Goal: Information Seeking & Learning: Learn about a topic

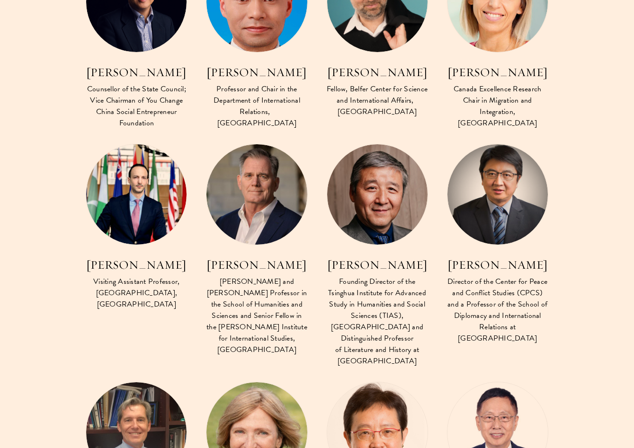
scroll to position [3036, 0]
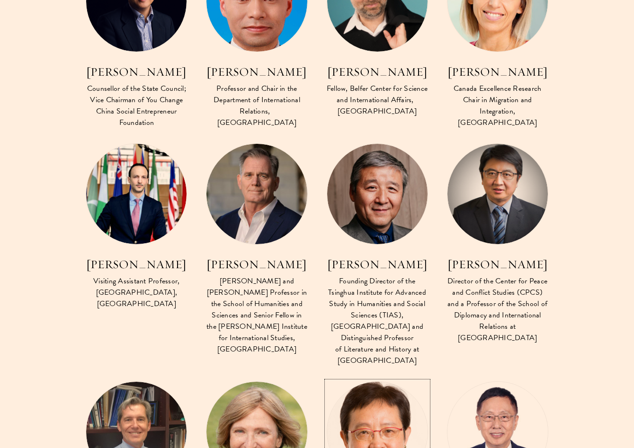
click at [368, 377] on img at bounding box center [377, 432] width 110 height 110
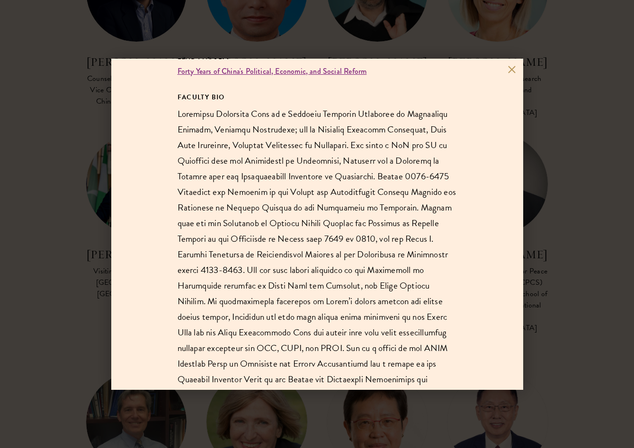
scroll to position [152, 0]
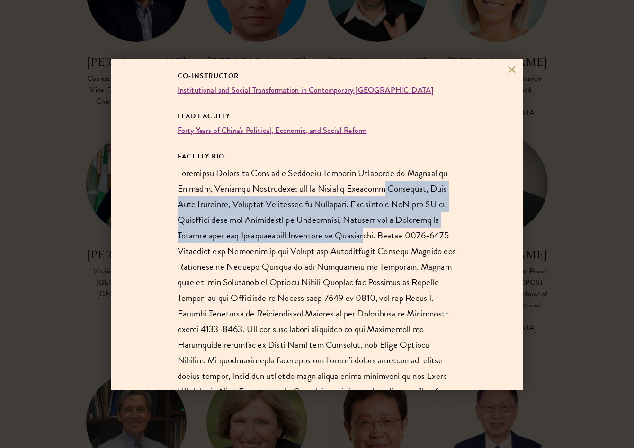
drag, startPoint x: 366, startPoint y: 185, endPoint x: 366, endPoint y: 231, distance: 45.9
click at [366, 231] on p at bounding box center [316, 337] width 279 height 344
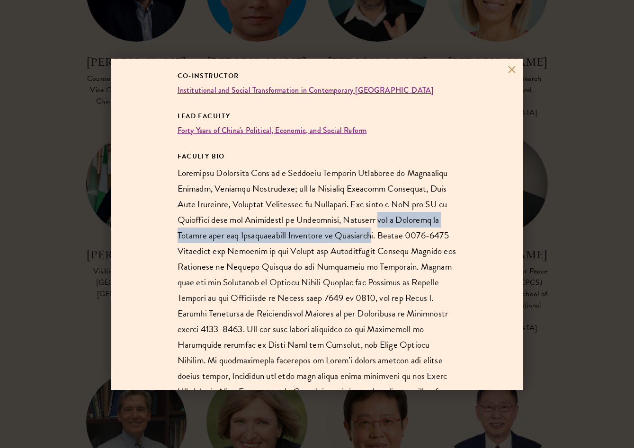
drag, startPoint x: 372, startPoint y: 236, endPoint x: 372, endPoint y: 223, distance: 12.8
click at [372, 223] on p at bounding box center [316, 337] width 279 height 344
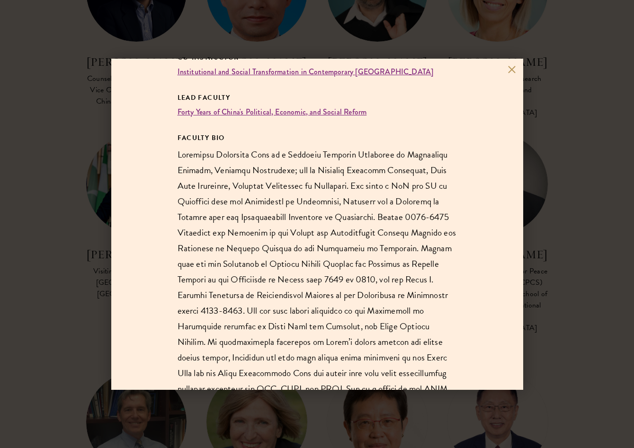
scroll to position [174, 0]
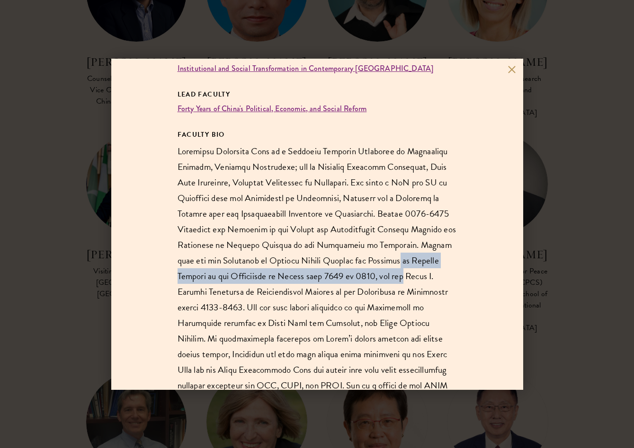
drag, startPoint x: 369, startPoint y: 265, endPoint x: 369, endPoint y: 273, distance: 8.1
click at [369, 273] on p at bounding box center [316, 315] width 279 height 344
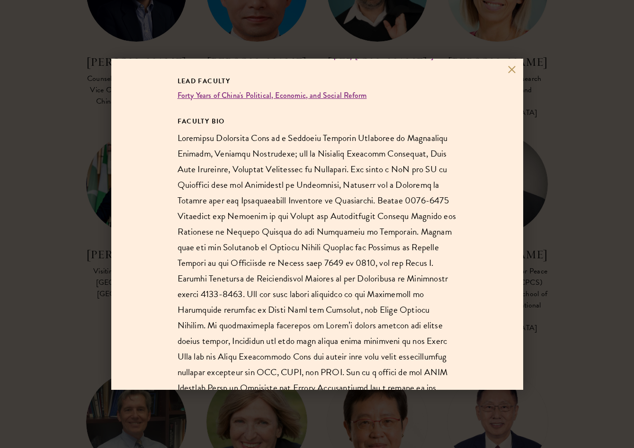
scroll to position [189, 0]
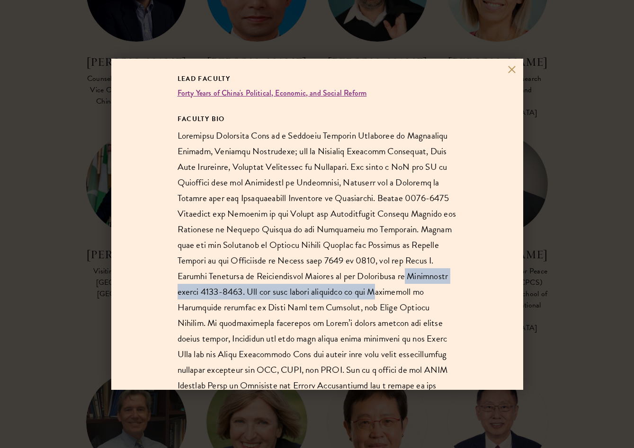
drag, startPoint x: 369, startPoint y: 273, endPoint x: 369, endPoint y: 289, distance: 16.1
click at [369, 289] on p at bounding box center [316, 300] width 279 height 344
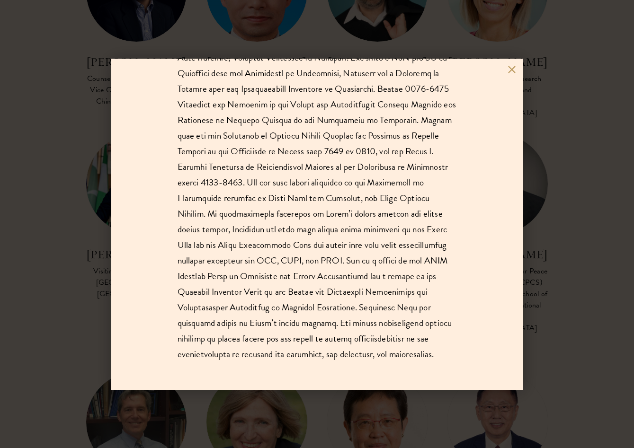
scroll to position [300, 0]
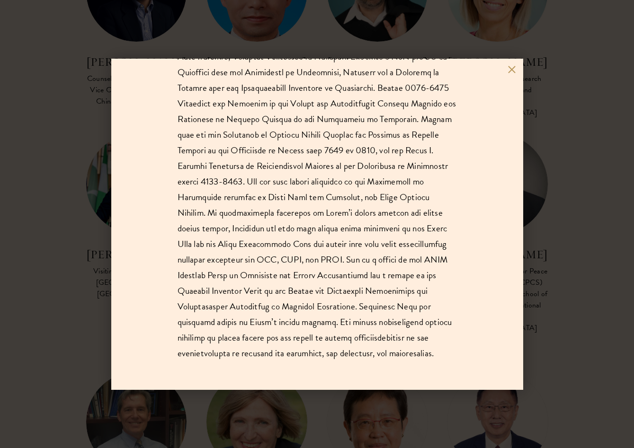
click at [568, 294] on div "[PERSON_NAME] Visiting Research Professor, [GEOGRAPHIC_DATA], [GEOGRAPHIC_DATA]…" at bounding box center [317, 224] width 634 height 448
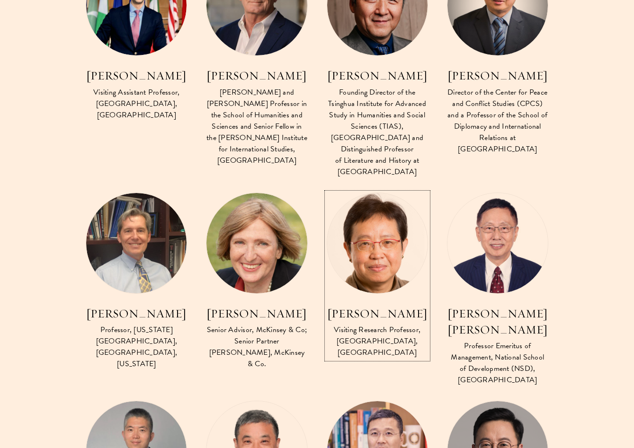
scroll to position [3227, 0]
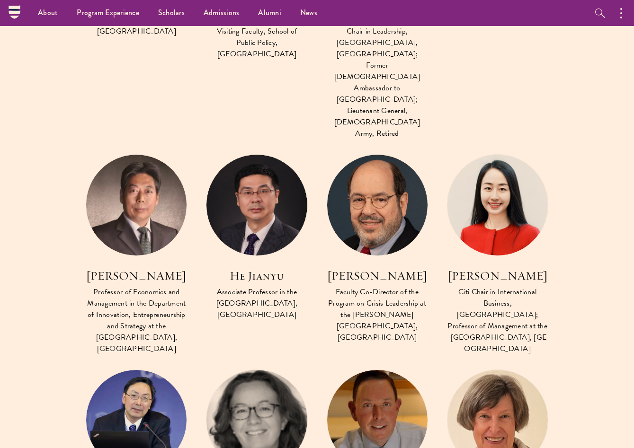
scroll to position [992, 0]
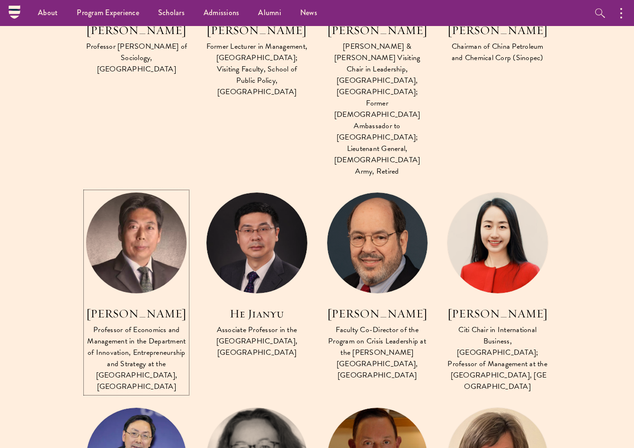
click at [162, 188] on img at bounding box center [136, 243] width 110 height 110
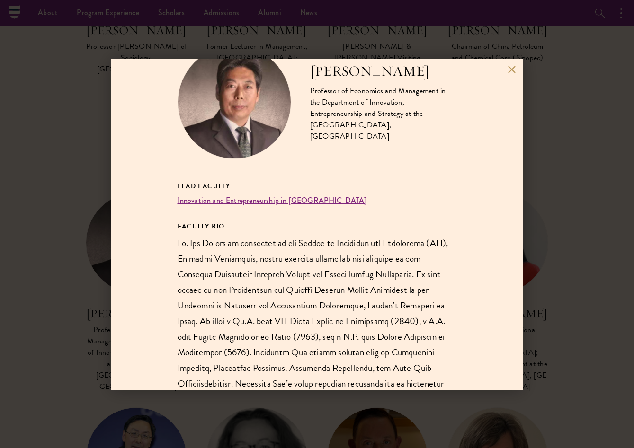
scroll to position [52, 0]
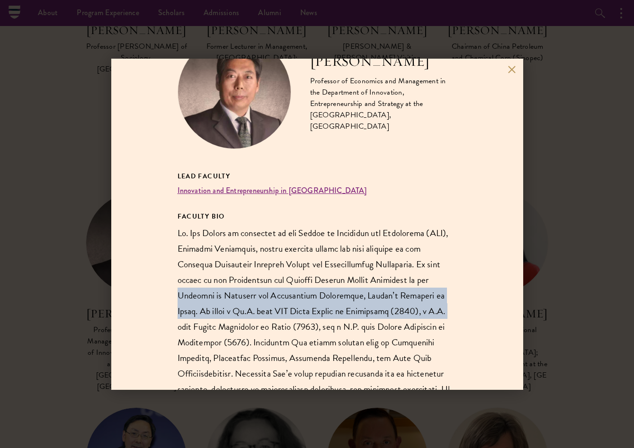
drag, startPoint x: 160, startPoint y: 297, endPoint x: 160, endPoint y: 324, distance: 26.5
click at [160, 324] on div "[PERSON_NAME] Professor of Economics and Management in the Department of Innova…" at bounding box center [317, 224] width 412 height 331
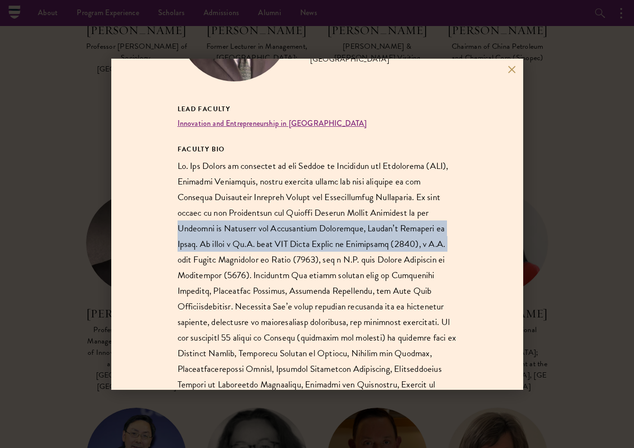
scroll to position [178, 0]
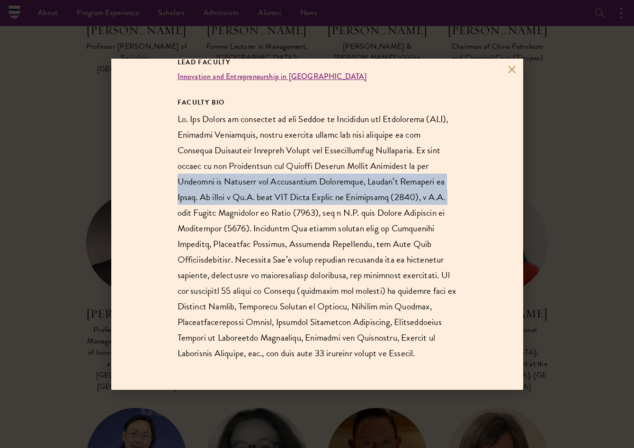
click at [160, 324] on div "[PERSON_NAME] Professor of Economics and Management in the Department of Innova…" at bounding box center [317, 224] width 412 height 331
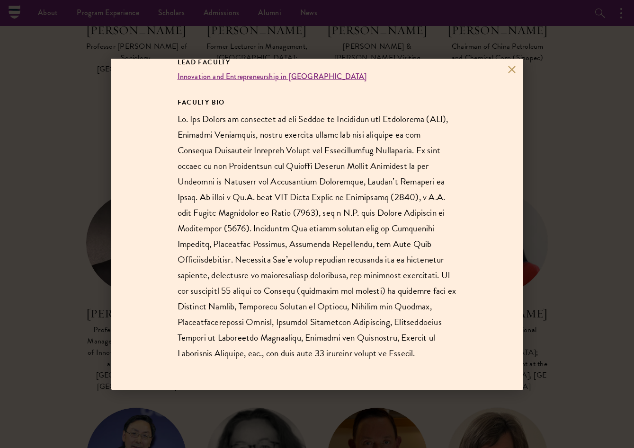
click at [160, 324] on div "[PERSON_NAME] Professor of Economics and Management in the Department of Innova…" at bounding box center [317, 224] width 412 height 331
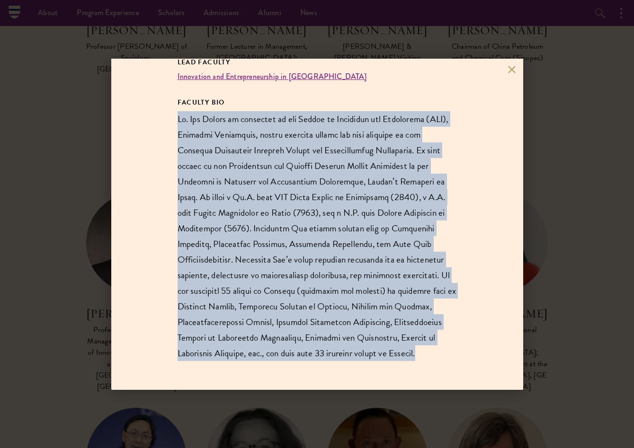
click at [160, 324] on div "[PERSON_NAME] Professor of Economics and Management in the Department of Innova…" at bounding box center [317, 224] width 412 height 331
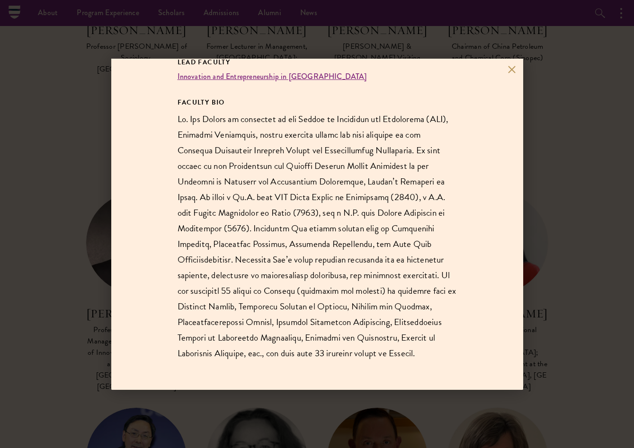
click at [91, 279] on div "[PERSON_NAME] Professor of Economics and Management in the Department of Innova…" at bounding box center [317, 224] width 634 height 448
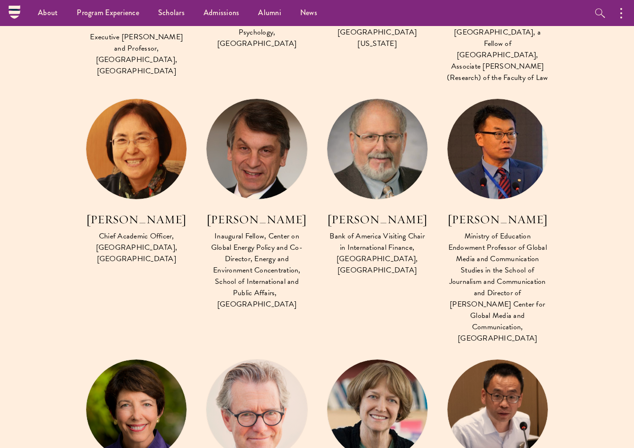
scroll to position [2318, 0]
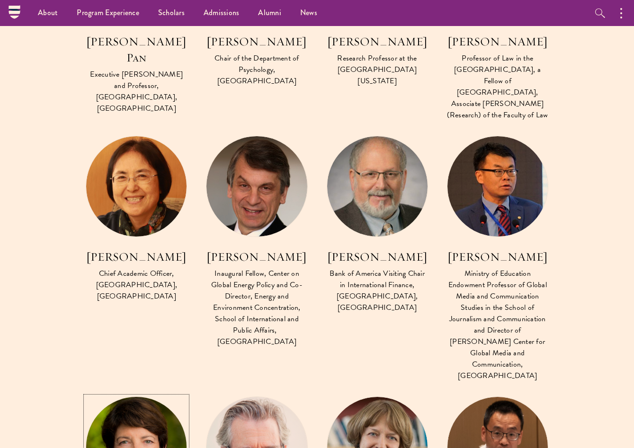
click at [131, 392] on img at bounding box center [136, 447] width 110 height 110
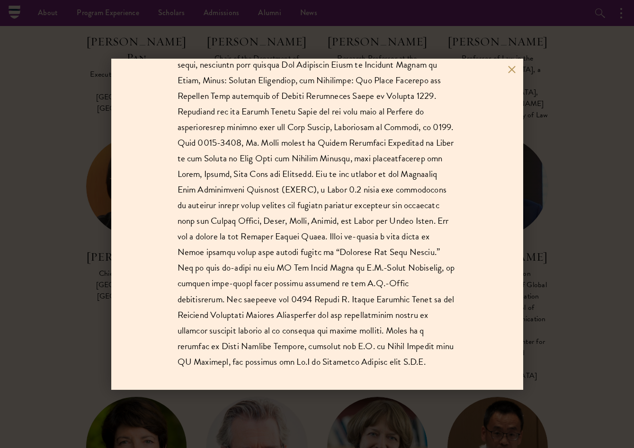
scroll to position [334, 0]
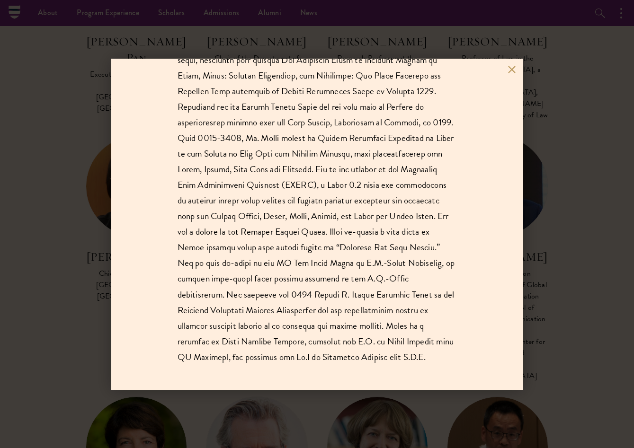
click at [53, 277] on div "[PERSON_NAME] Research Professor and director emeritus of the [GEOGRAPHIC_DATA]…" at bounding box center [317, 224] width 634 height 448
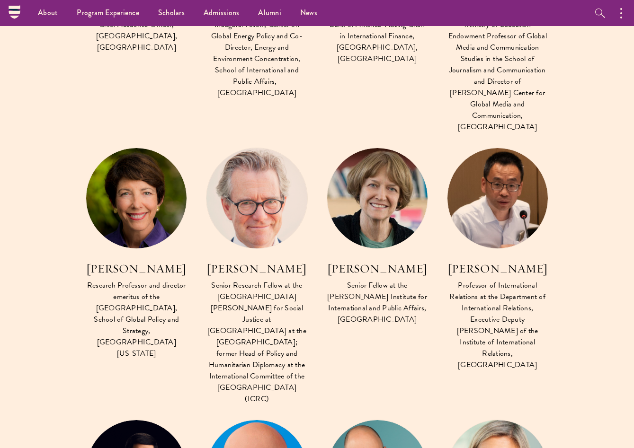
scroll to position [2514, 0]
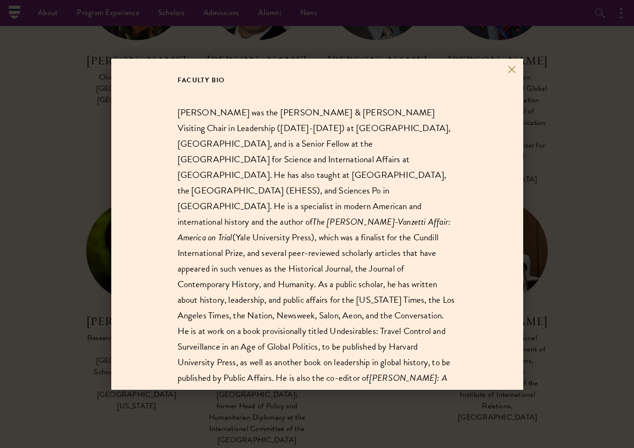
scroll to position [188, 0]
drag, startPoint x: 416, startPoint y: 346, endPoint x: 371, endPoint y: 344, distance: 45.0
click at [371, 370] on icon "[PERSON_NAME]: A Life in History" at bounding box center [312, 384] width 270 height 29
copy icon "[PERSON_NAME]"
